Goal: Find specific page/section: Find specific page/section

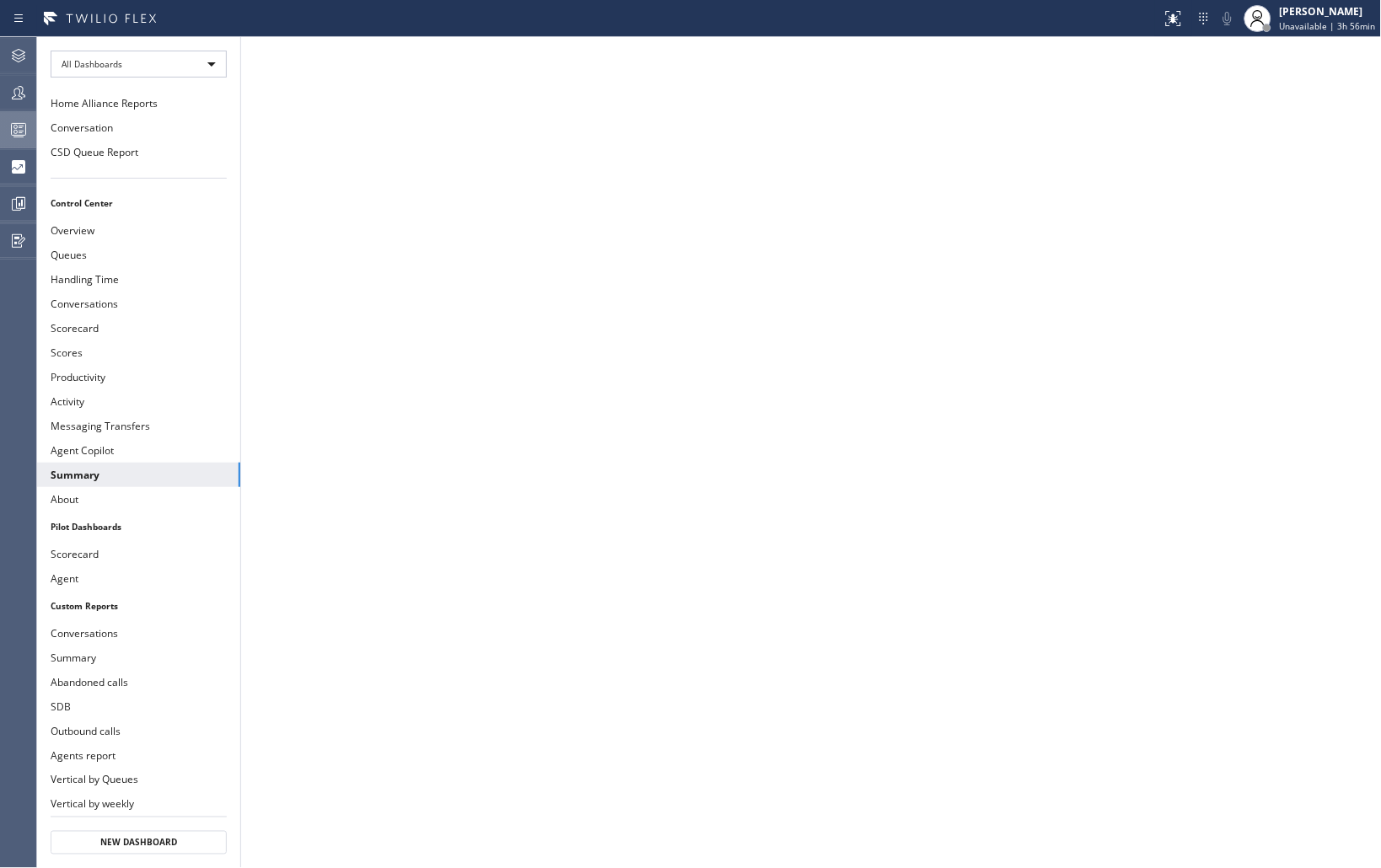
click at [14, 128] on circle at bounding box center [16, 128] width 4 height 4
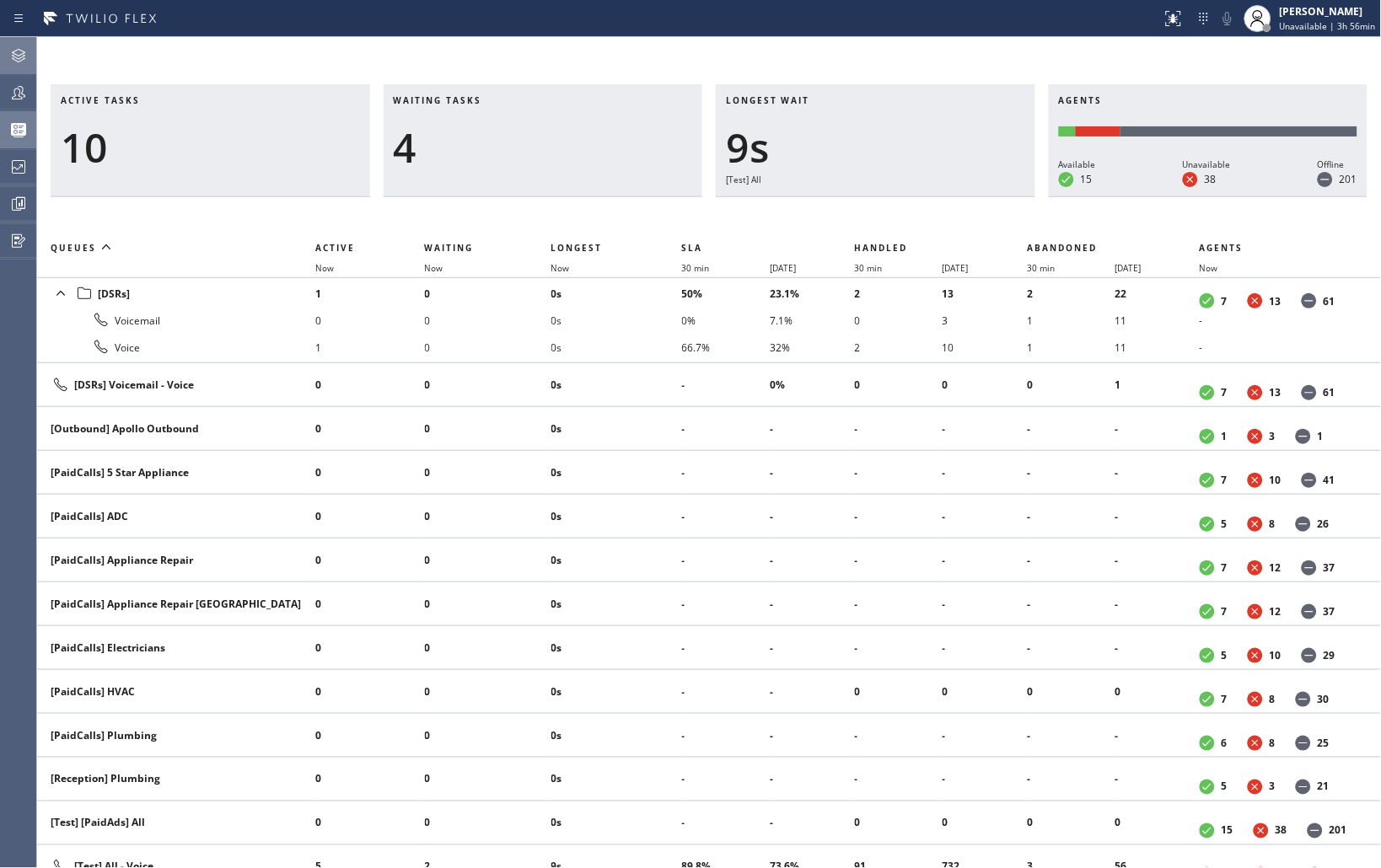
click at [18, 57] on icon at bounding box center [18, 55] width 20 height 20
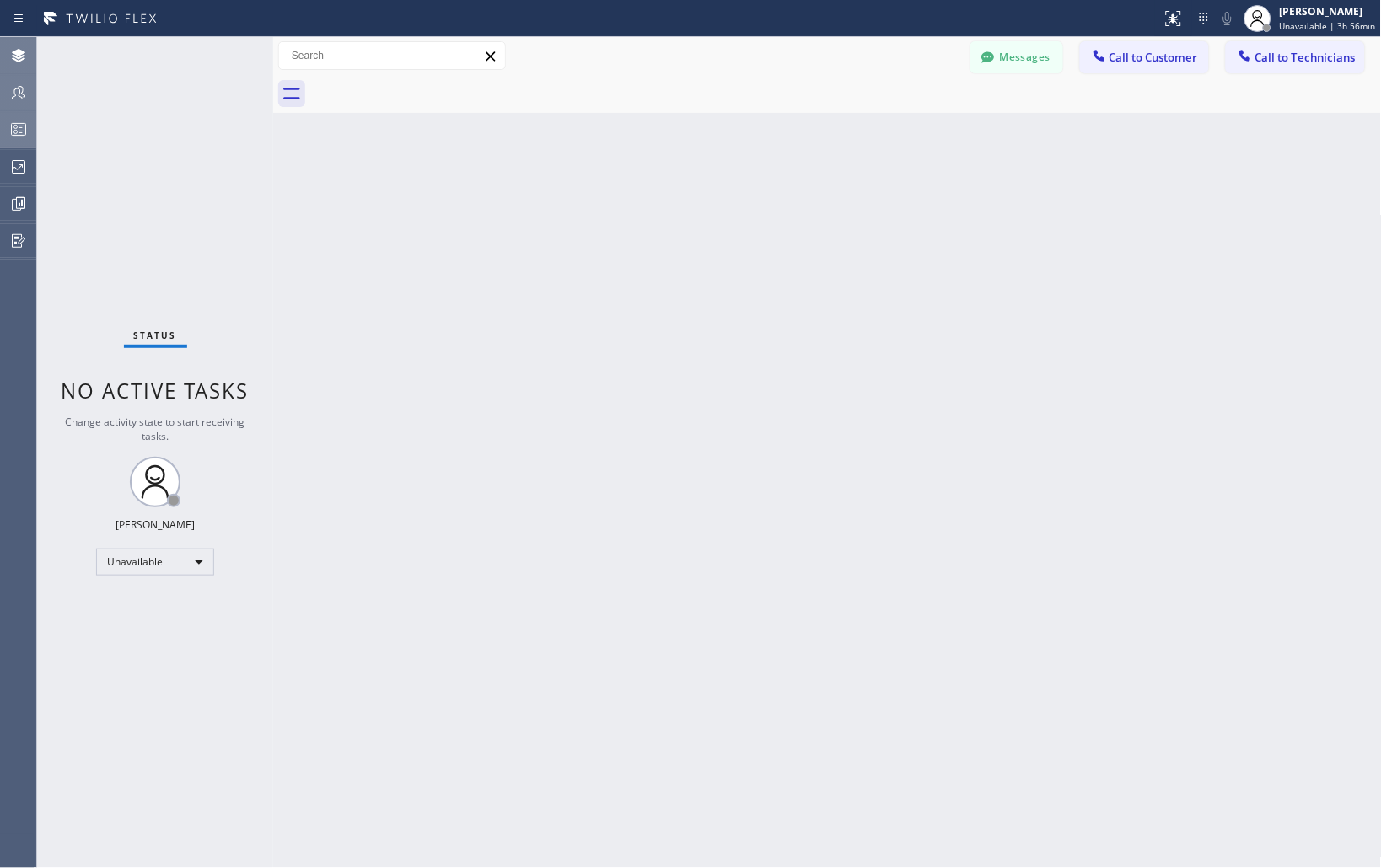
click at [10, 88] on icon at bounding box center [18, 92] width 20 height 20
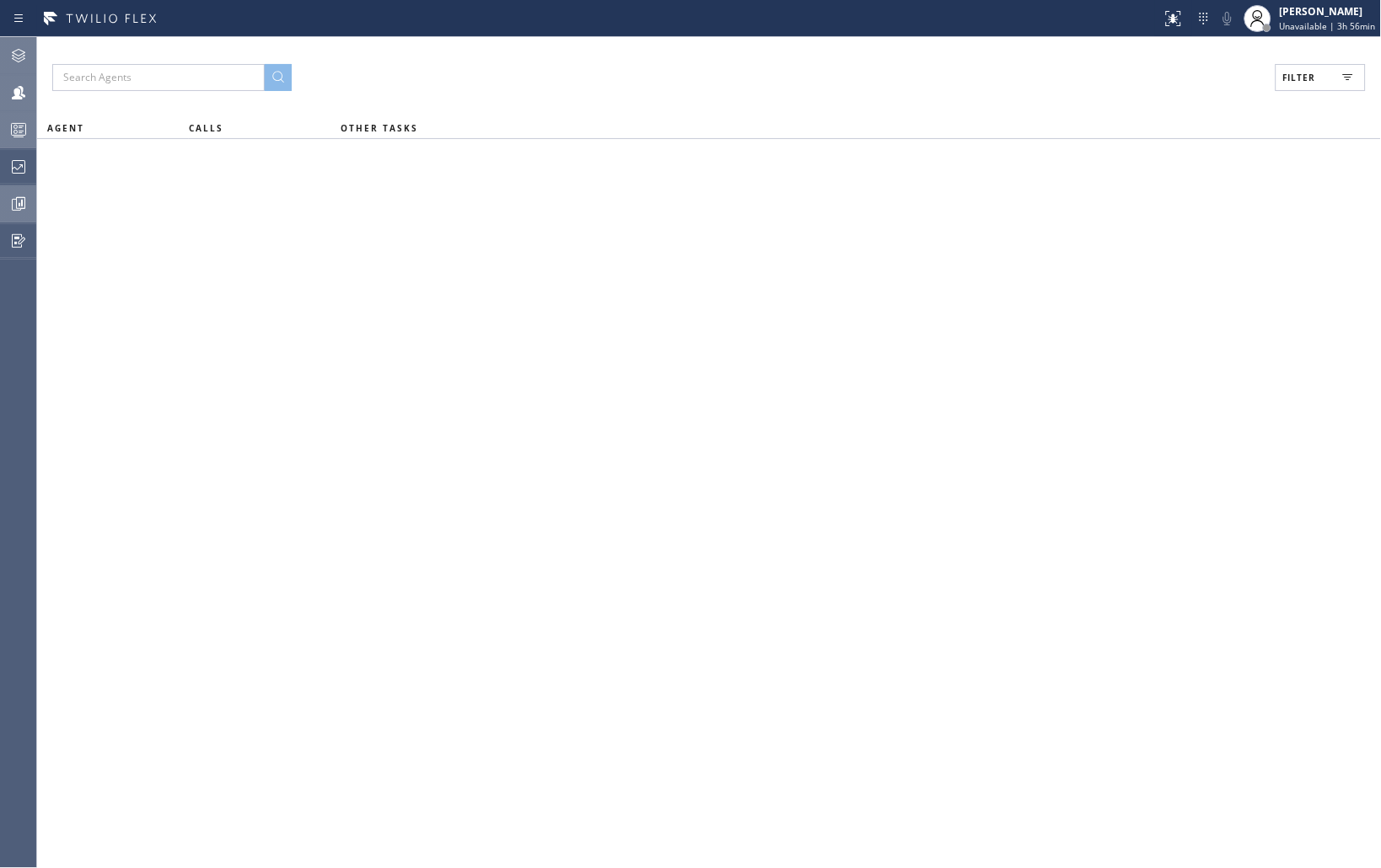
click at [20, 208] on icon at bounding box center [20, 202] width 10 height 11
